Goal: Find specific page/section: Find specific page/section

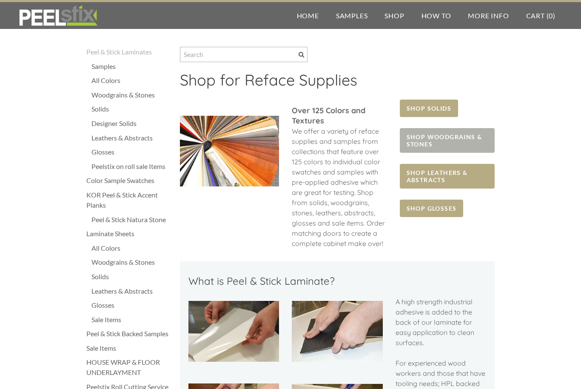
click at [478, 143] on span "SHOP WOODGRAINS & STONES" at bounding box center [447, 140] width 95 height 25
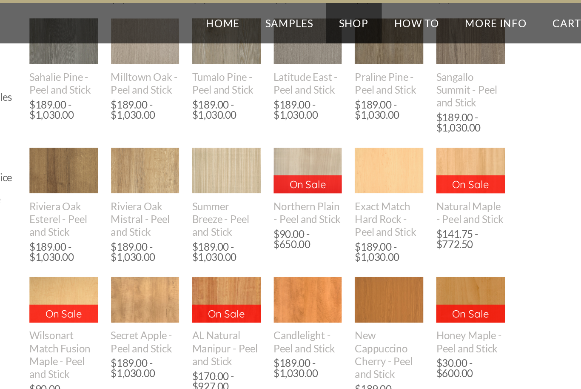
scroll to position [265, 0]
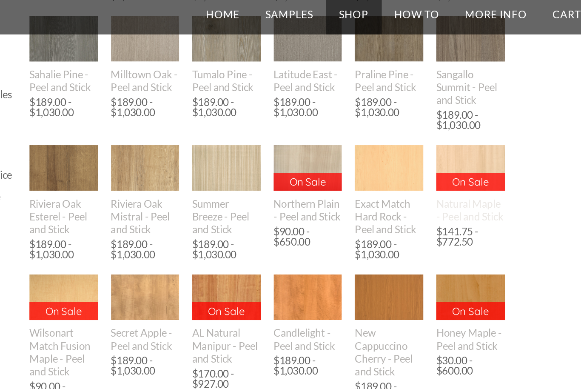
click at [449, 117] on img at bounding box center [472, 117] width 46 height 30
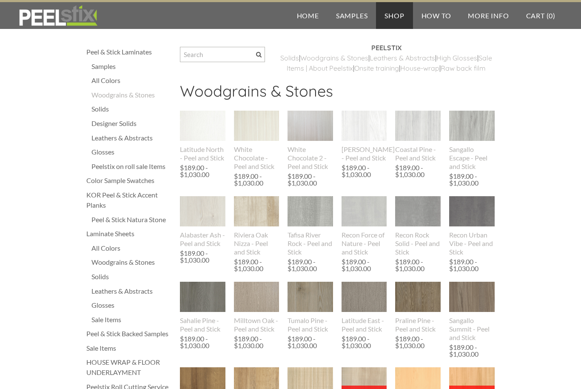
scroll to position [290, 160]
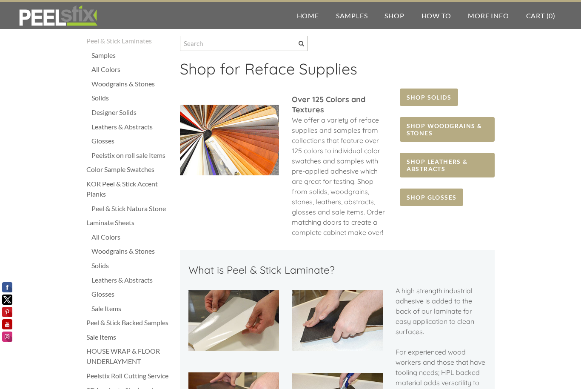
scroll to position [11, 0]
